Goal: Task Accomplishment & Management: Complete application form

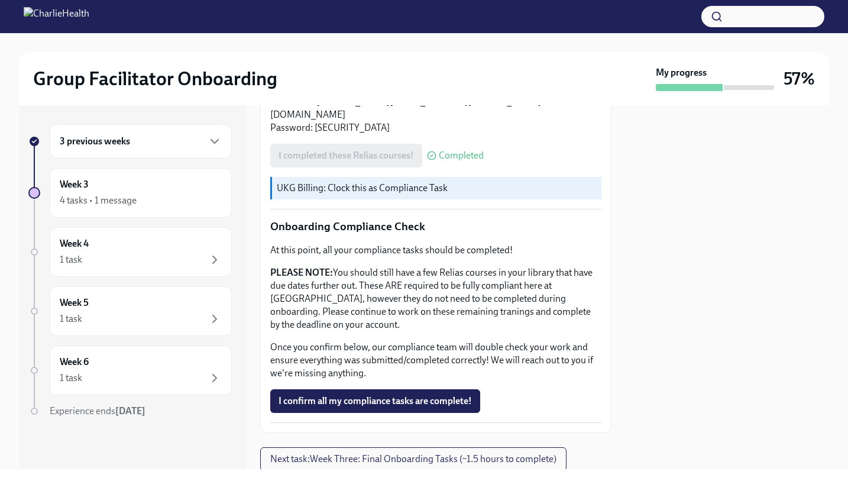
scroll to position [626, 0]
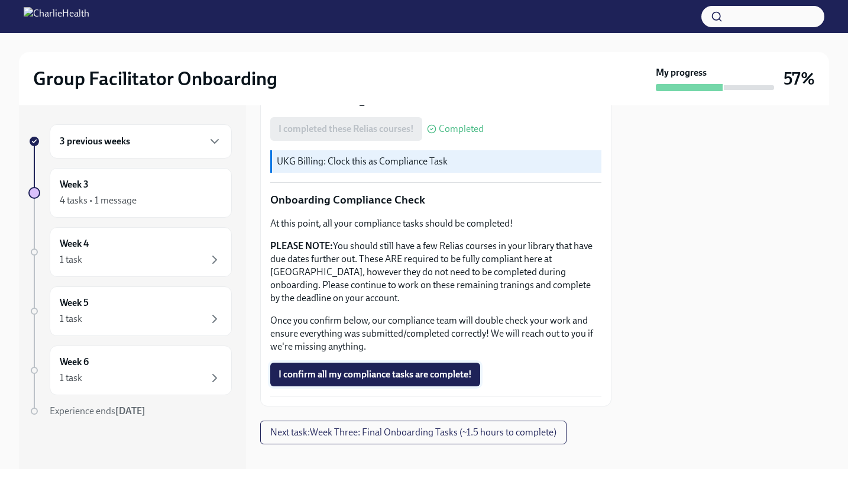
click at [371, 368] on span "I confirm all my compliance tasks are complete!" at bounding box center [375, 374] width 193 height 12
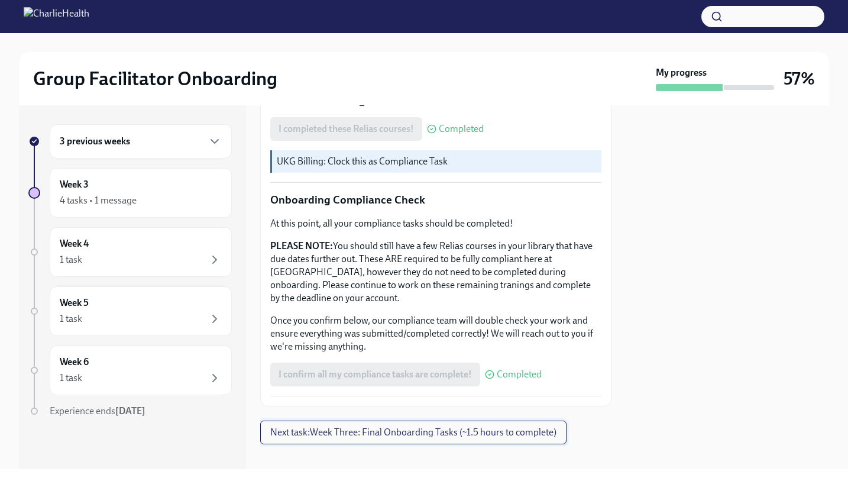
click at [354, 426] on span "Next task : Week Three: Final Onboarding Tasks (~1.5 hours to complete)" at bounding box center [413, 432] width 286 height 12
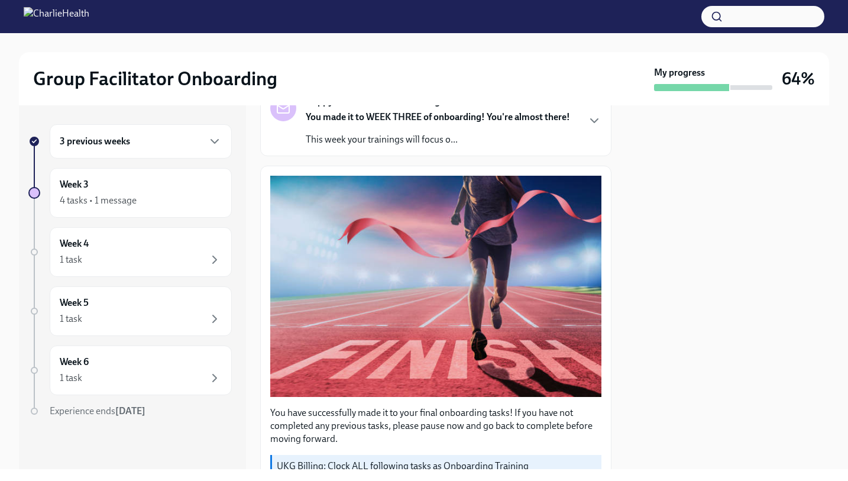
scroll to position [109, 0]
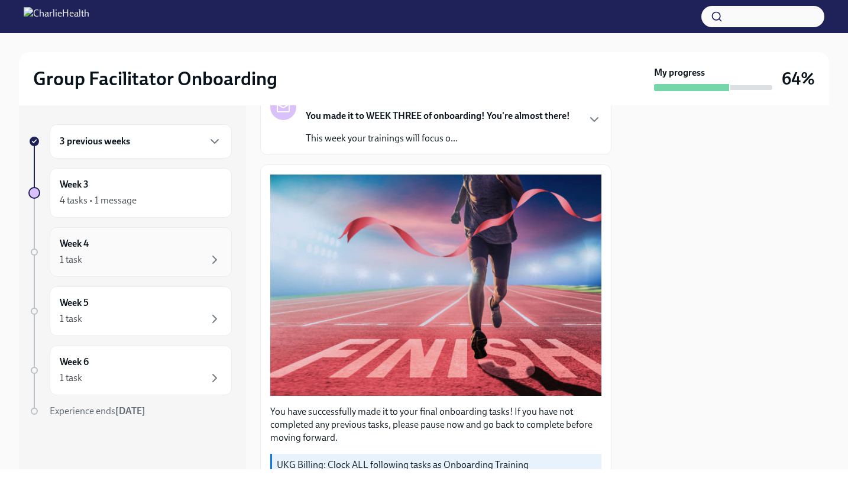
click at [169, 257] on div "1 task" at bounding box center [141, 260] width 162 height 14
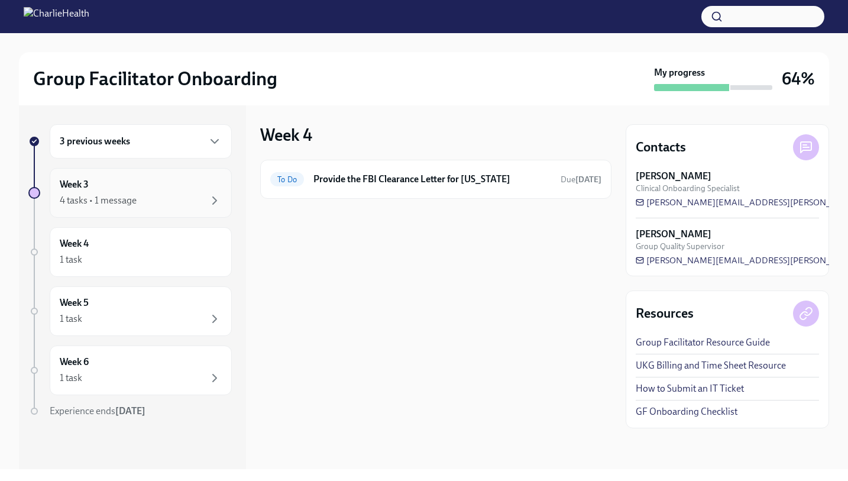
click at [158, 201] on div "4 tasks • 1 message" at bounding box center [141, 200] width 162 height 14
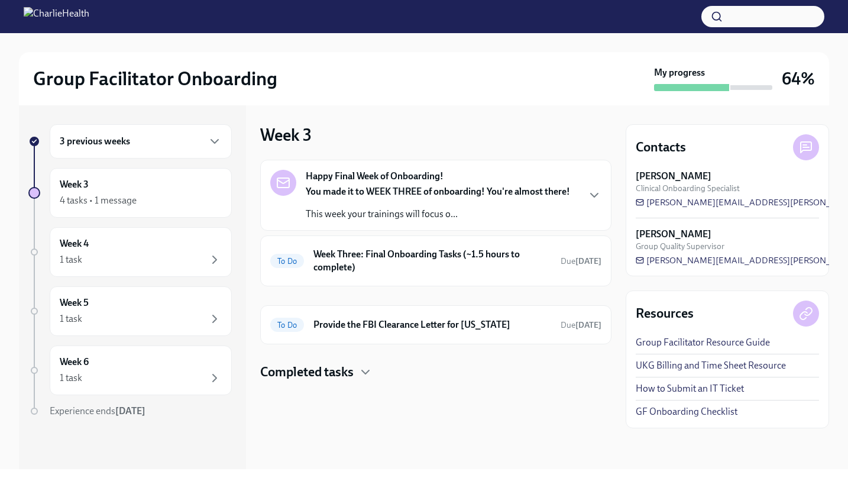
click at [381, 203] on div "You made it to WEEK THREE of onboarding! You're almost there! This week your tr…" at bounding box center [438, 202] width 264 height 35
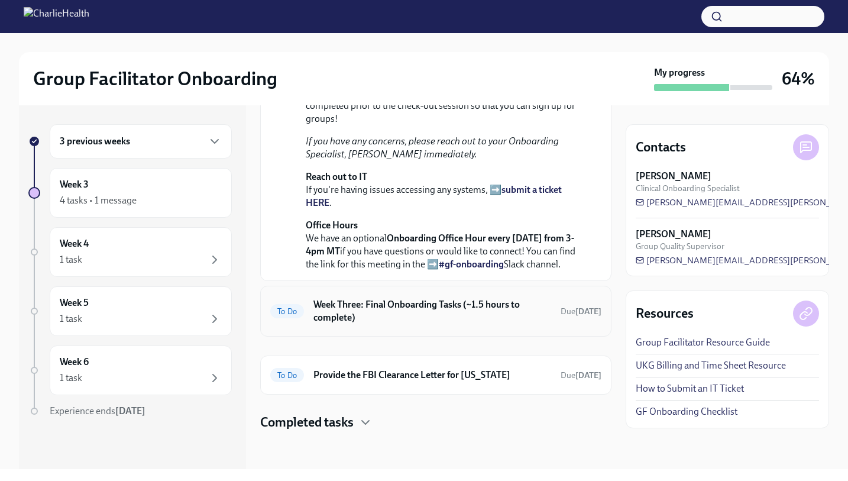
scroll to position [396, 0]
click at [347, 319] on h6 "Week Three: Final Onboarding Tasks (~1.5 hours to complete)" at bounding box center [432, 311] width 238 height 26
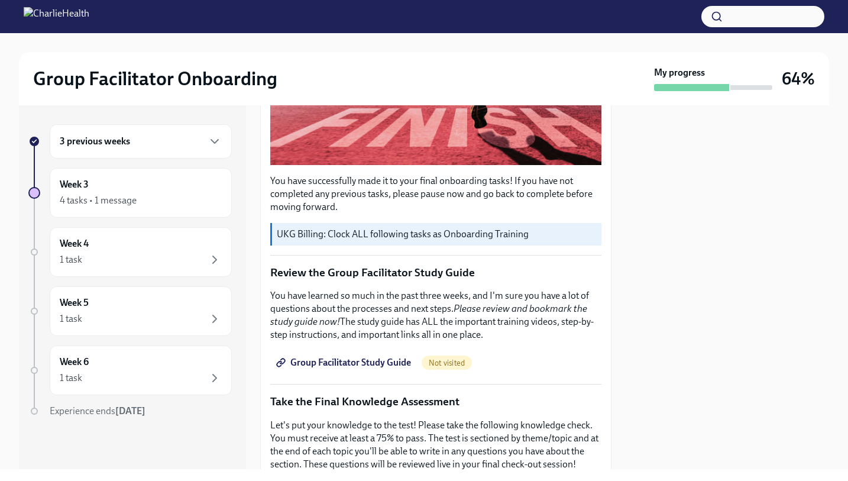
scroll to position [344, 0]
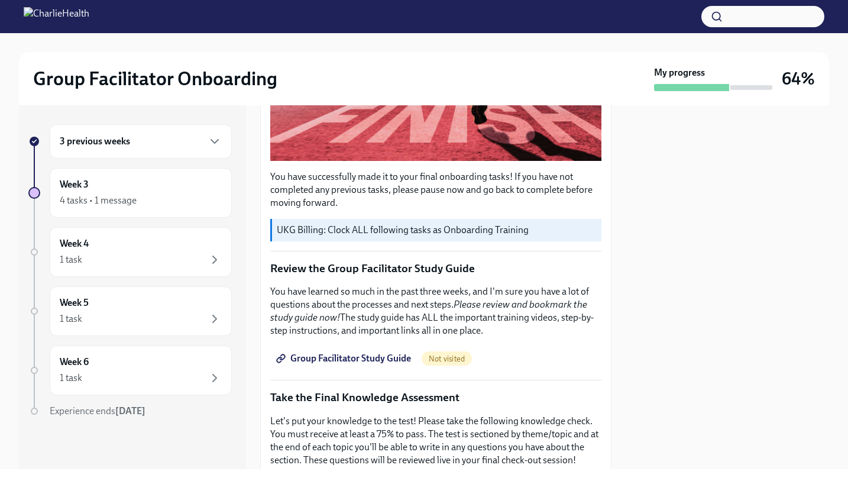
click at [354, 353] on span "Group Facilitator Study Guide" at bounding box center [345, 358] width 132 height 12
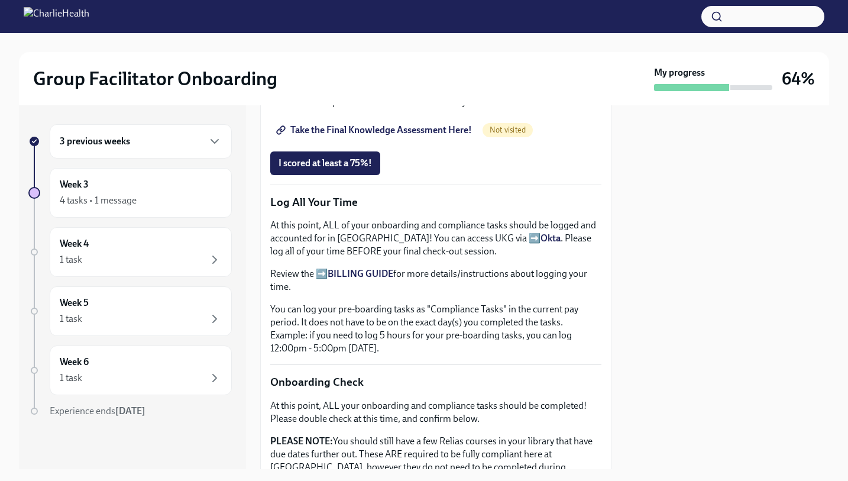
scroll to position [705, 0]
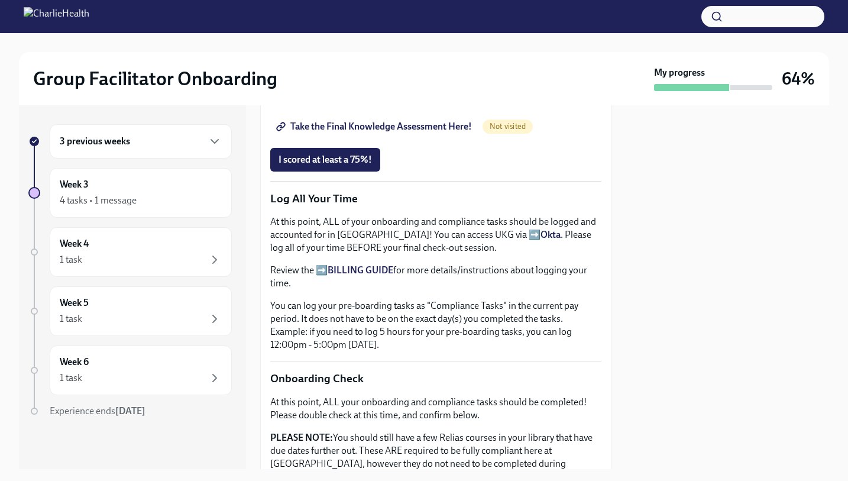
click at [362, 129] on span "Take the Final Knowledge Assessment Here!" at bounding box center [375, 127] width 193 height 12
